Goal: Navigation & Orientation: Understand site structure

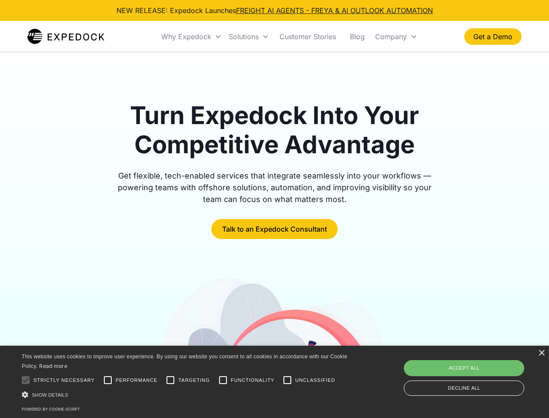
click at [192, 37] on div "Why Expedock" at bounding box center [186, 36] width 50 height 9
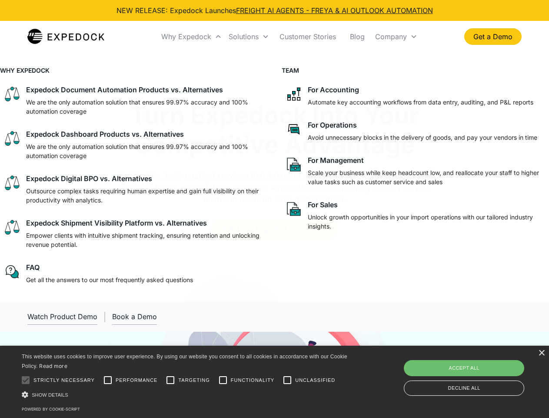
click at [249, 37] on div "Solutions" at bounding box center [244, 36] width 30 height 9
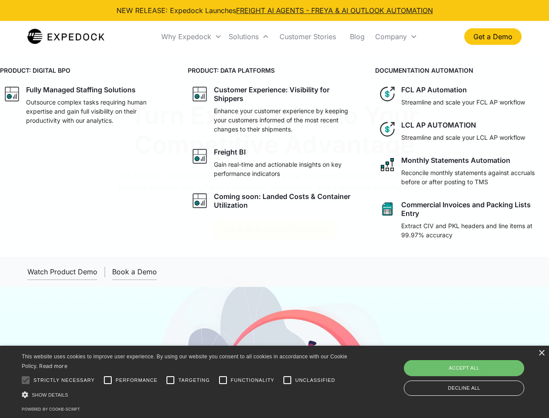
click at [396, 37] on div "Company" at bounding box center [391, 36] width 32 height 9
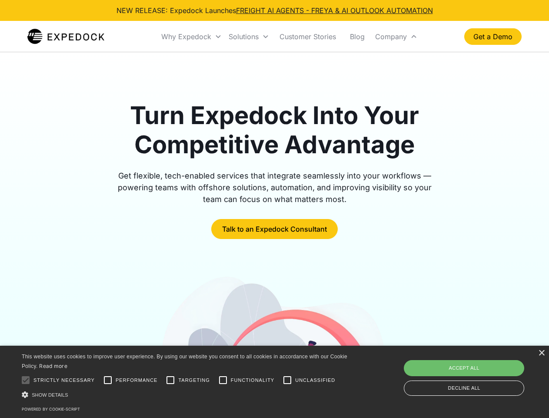
click at [26, 380] on div at bounding box center [25, 379] width 17 height 17
click at [108, 380] on input "Performance" at bounding box center [107, 379] width 17 height 17
checkbox input "true"
click at [171, 380] on input "Targeting" at bounding box center [170, 379] width 17 height 17
checkbox input "true"
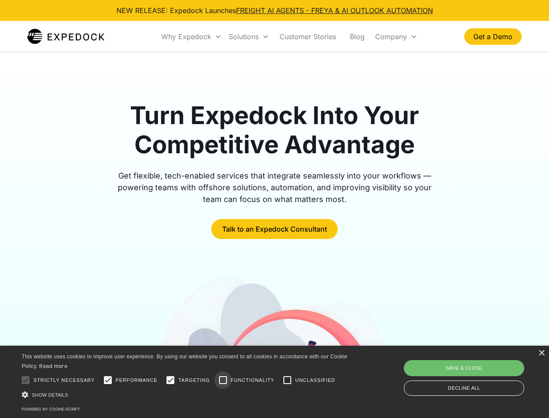
click at [223, 380] on input "Functionality" at bounding box center [222, 379] width 17 height 17
checkbox input "true"
click at [288, 380] on input "Unclassified" at bounding box center [287, 379] width 17 height 17
checkbox input "true"
click at [186, 394] on div "Show details Hide details" at bounding box center [186, 394] width 329 height 9
